Goal: Task Accomplishment & Management: Manage account settings

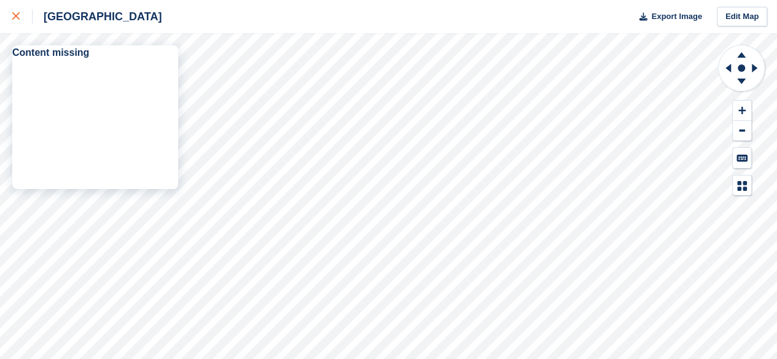
click at [19, 17] on icon at bounding box center [15, 15] width 7 height 7
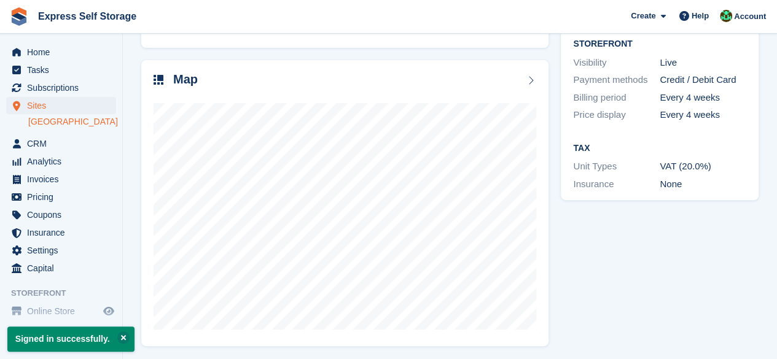
scroll to position [164, 0]
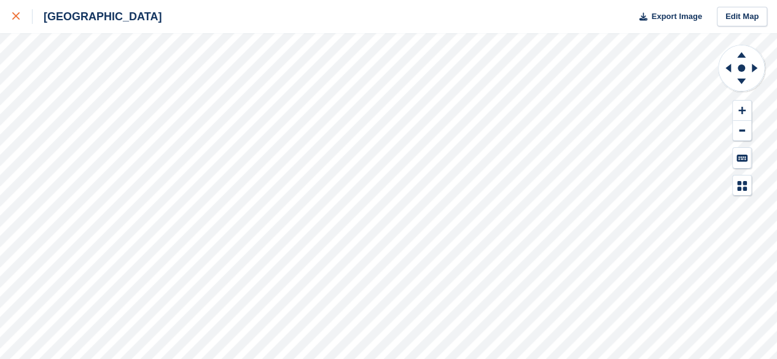
click at [24, 14] on div at bounding box center [22, 16] width 20 height 15
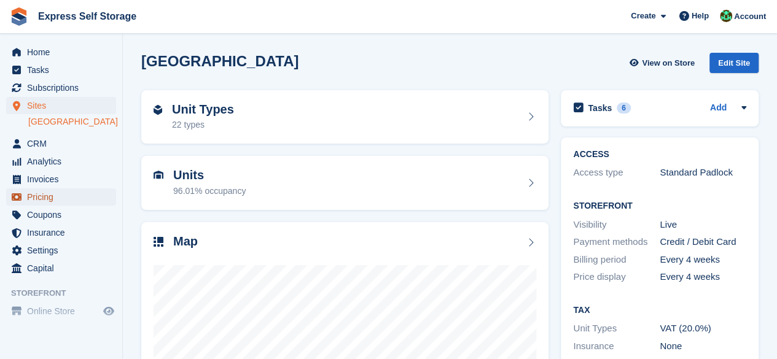
click at [53, 199] on span "Pricing" at bounding box center [64, 197] width 74 height 17
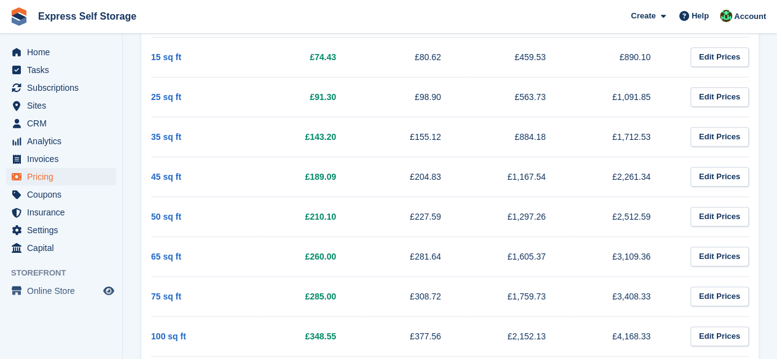
scroll to position [353, 0]
